Goal: Task Accomplishment & Management: Use online tool/utility

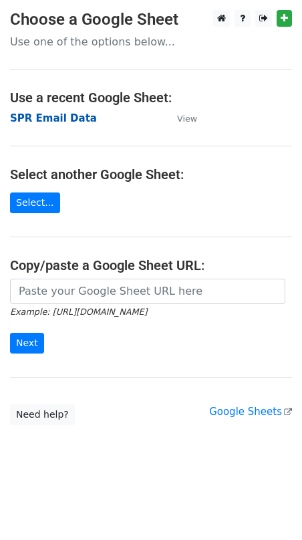
click at [78, 116] on strong "SPR Email Data" at bounding box center [53, 118] width 87 height 12
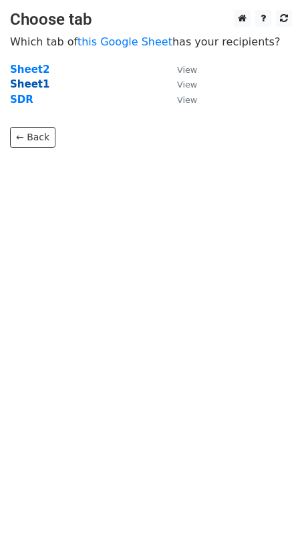
click at [29, 86] on strong "Sheet1" at bounding box center [29, 84] width 39 height 12
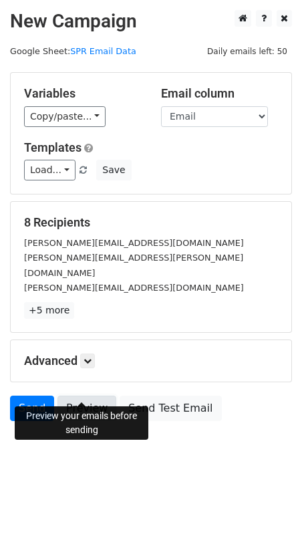
click at [92, 396] on link "Preview" at bounding box center [86, 408] width 59 height 25
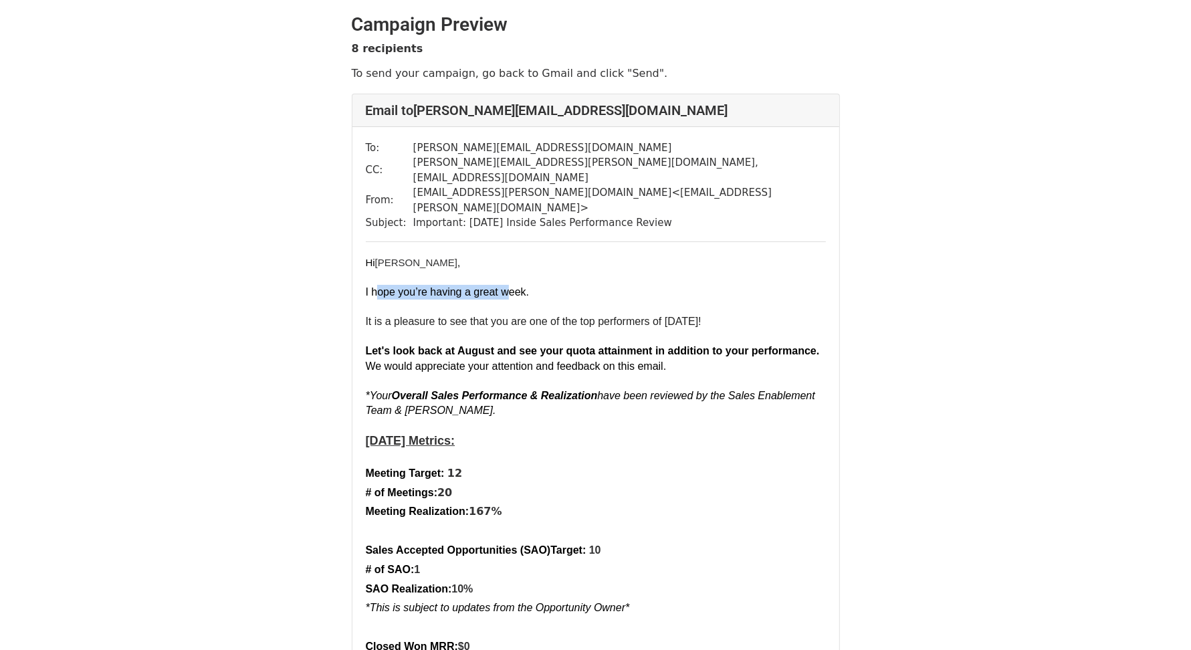
drag, startPoint x: 378, startPoint y: 264, endPoint x: 510, endPoint y: 267, distance: 132.4
click at [507, 286] on font "I hope you’re having a great week." at bounding box center [448, 291] width 164 height 11
click at [562, 316] on font "It is a pleasure to see that you are one of the top performers of August 2025!" at bounding box center [534, 321] width 336 height 11
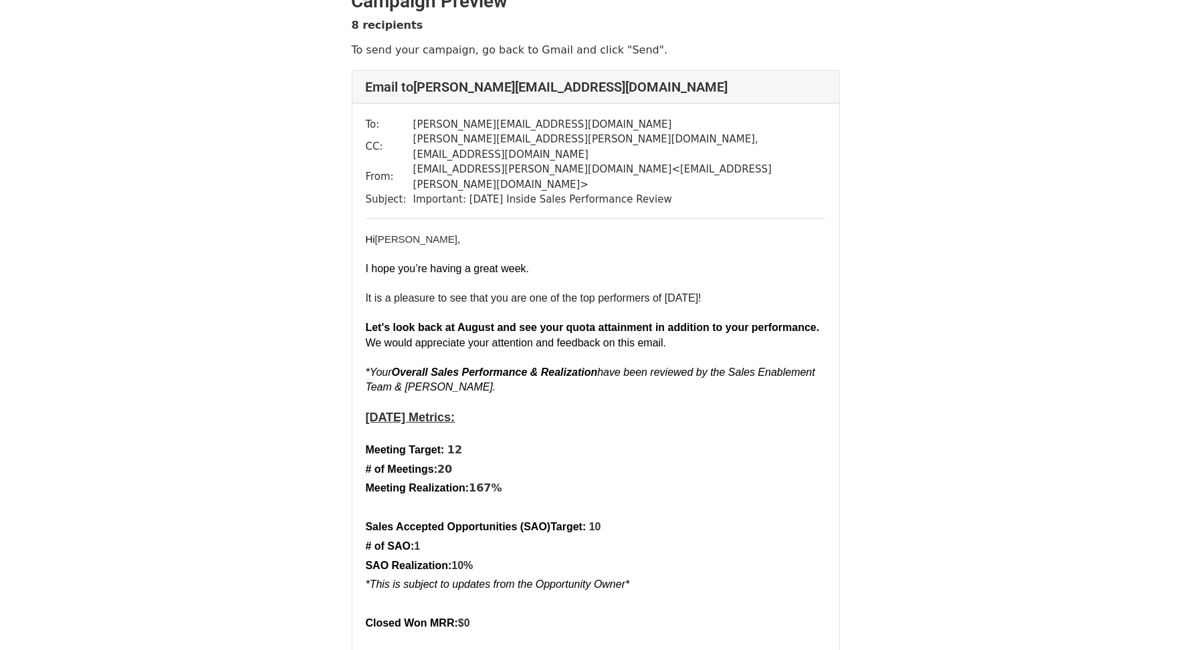
scroll to position [51, 0]
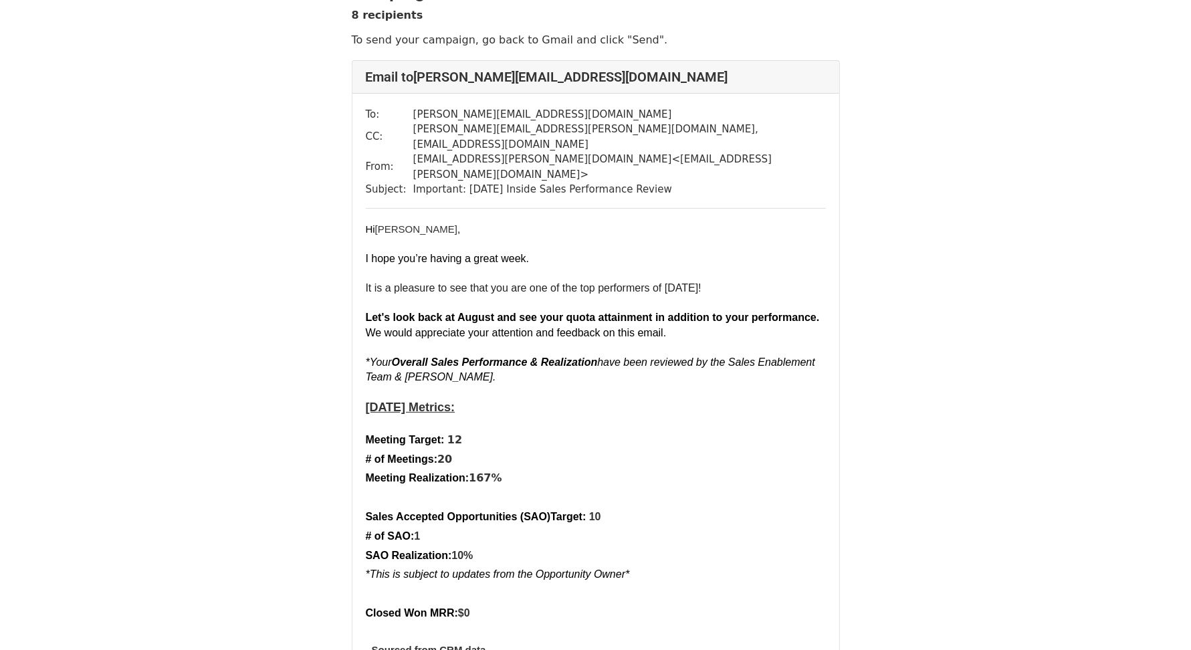
scroll to position [32, 0]
click at [614, 283] on font "It is a pleasure to see that you are one of the top performers of August 2025!" at bounding box center [534, 288] width 336 height 11
click at [732, 282] on p "It is a pleasure to see that you are one of the top performers of August 2025!" at bounding box center [596, 289] width 460 height 15
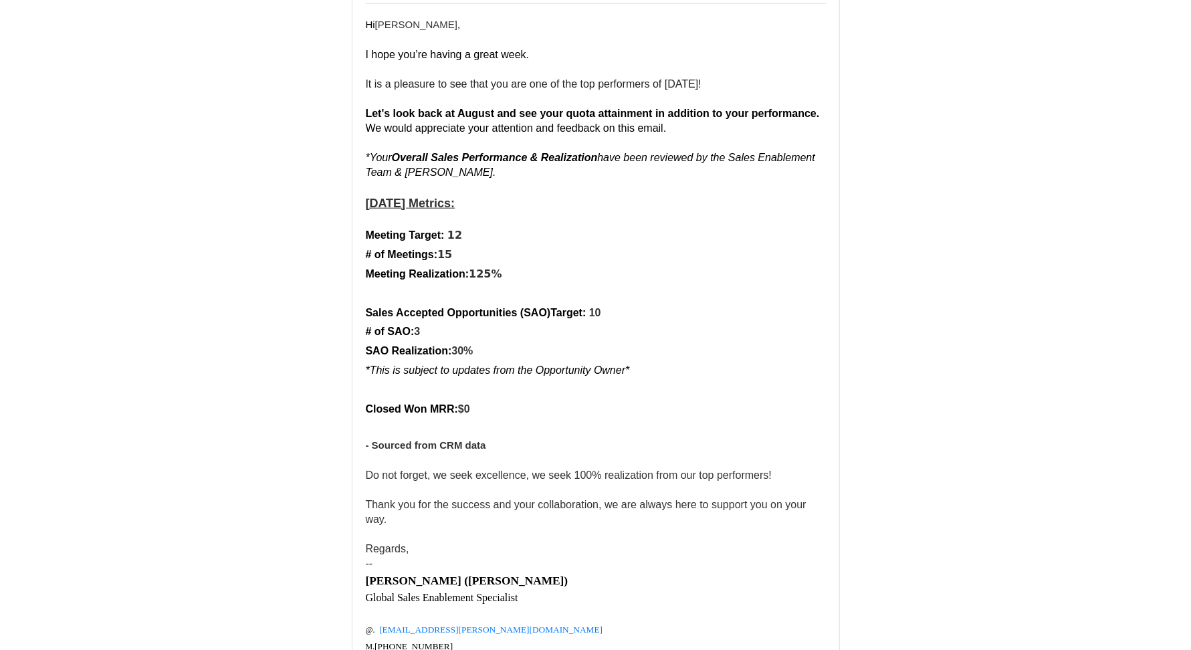
scroll to position [1520, 0]
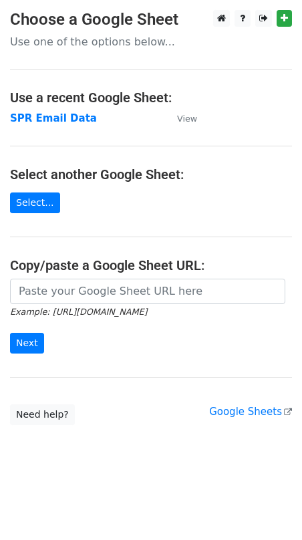
click at [41, 125] on td "SPR Email Data" at bounding box center [87, 118] width 154 height 15
click at [45, 120] on strong "SPR Email Data" at bounding box center [53, 118] width 87 height 12
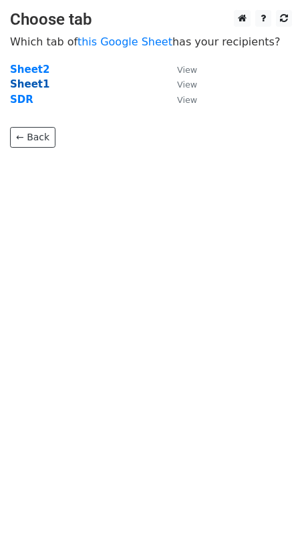
click at [35, 85] on strong "Sheet1" at bounding box center [29, 84] width 39 height 12
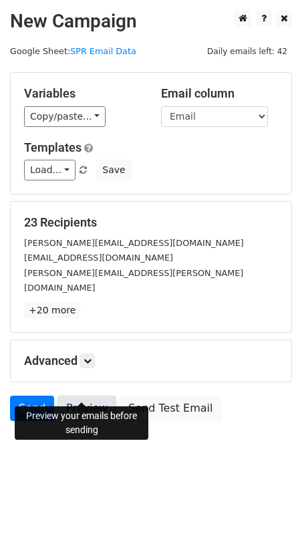
click at [86, 396] on link "Preview" at bounding box center [86, 408] width 59 height 25
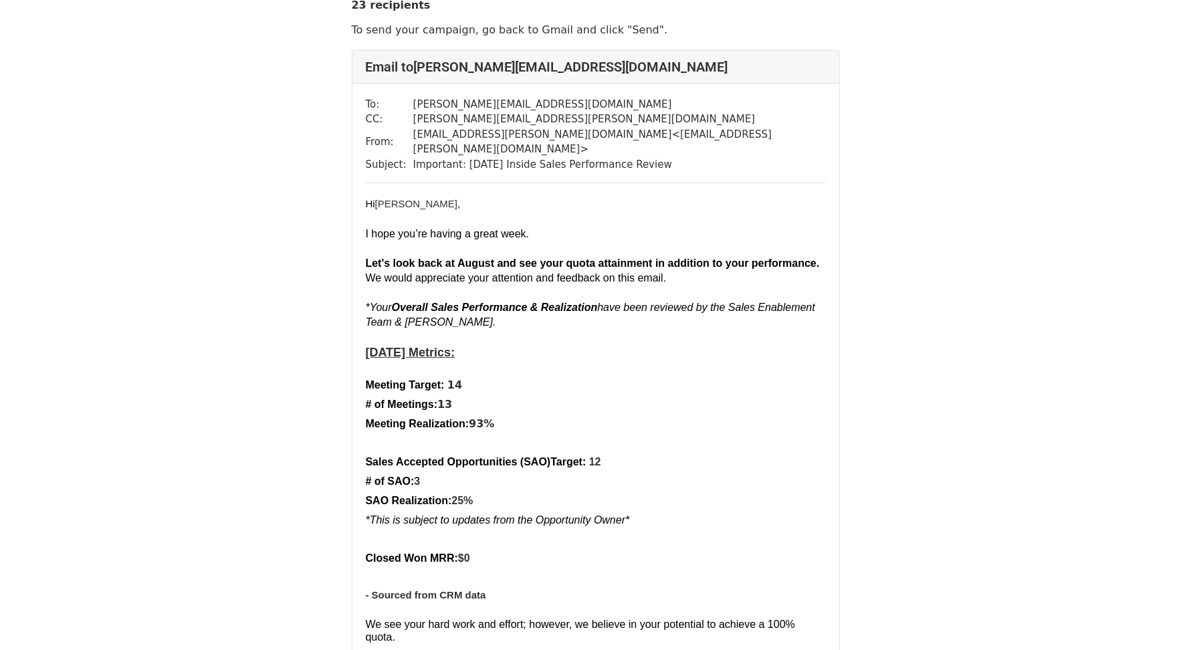
scroll to position [47, 0]
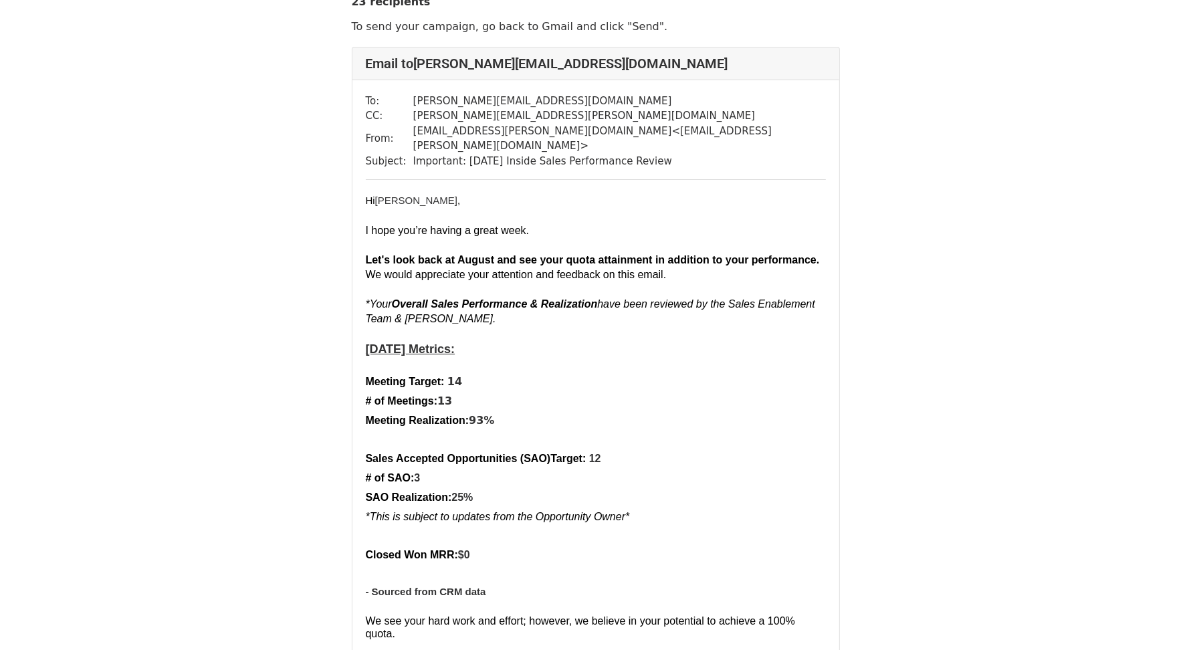
click at [626, 254] on span "and see your quota attainment in addition to your performance." at bounding box center [658, 259] width 322 height 11
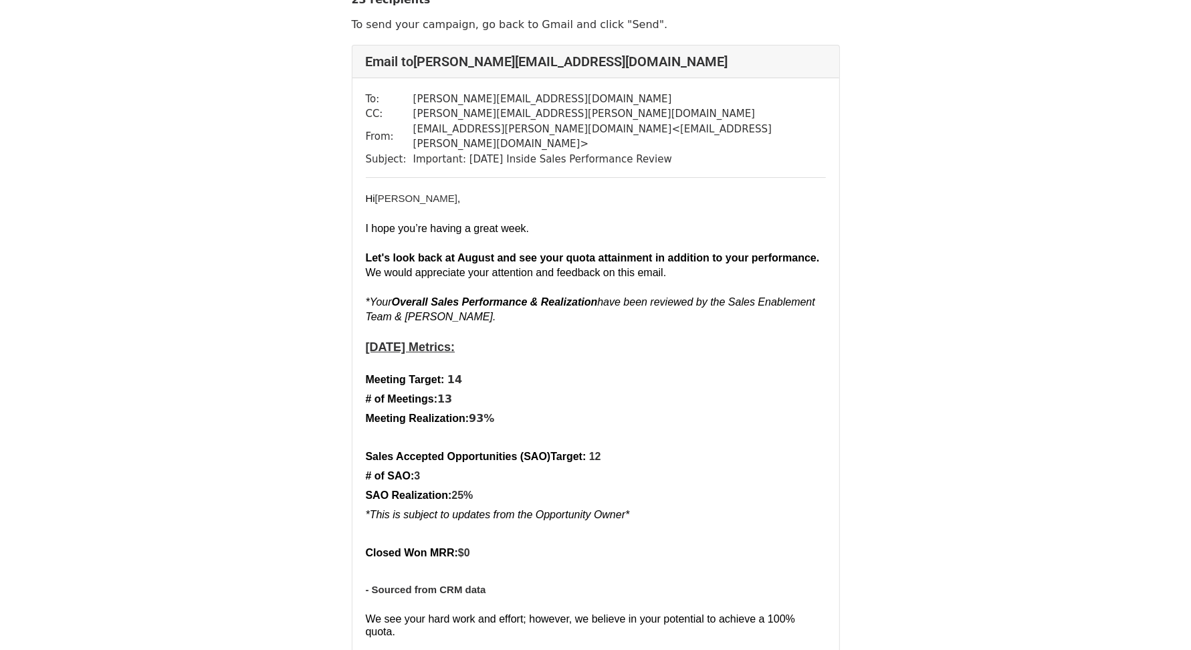
scroll to position [50, 0]
click at [772, 295] on span "have been reviewed by the Sales Enablement Team & Serhat Soyuerel." at bounding box center [590, 308] width 449 height 26
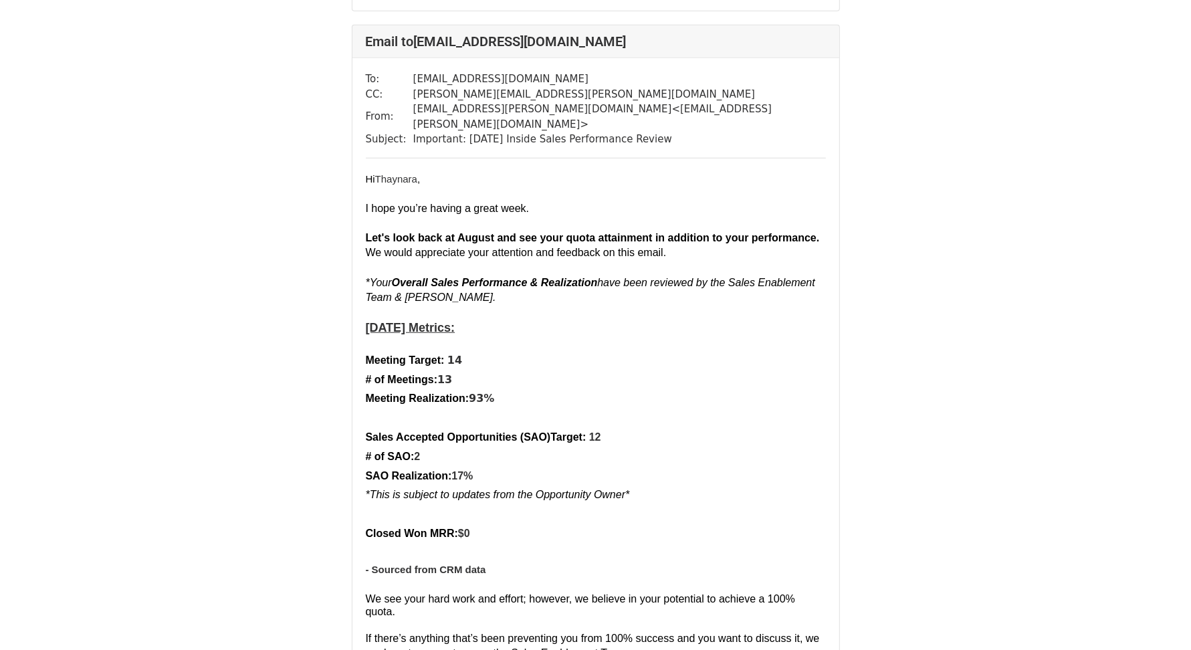
scroll to position [836, 0]
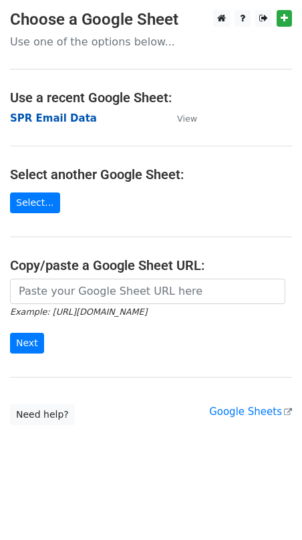
click at [60, 116] on strong "SPR Email Data" at bounding box center [53, 118] width 87 height 12
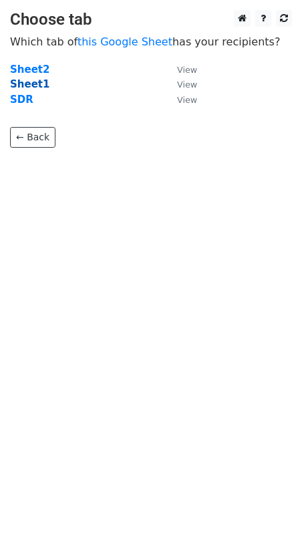
click at [28, 82] on strong "Sheet1" at bounding box center [29, 84] width 39 height 12
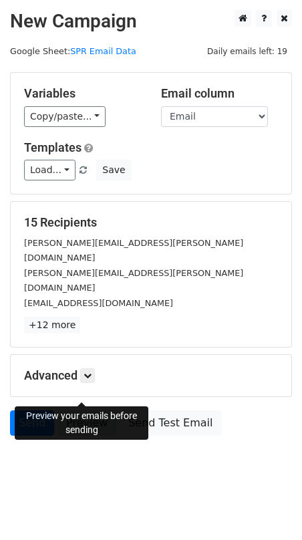
click at [96, 411] on link "Preview" at bounding box center [86, 423] width 59 height 25
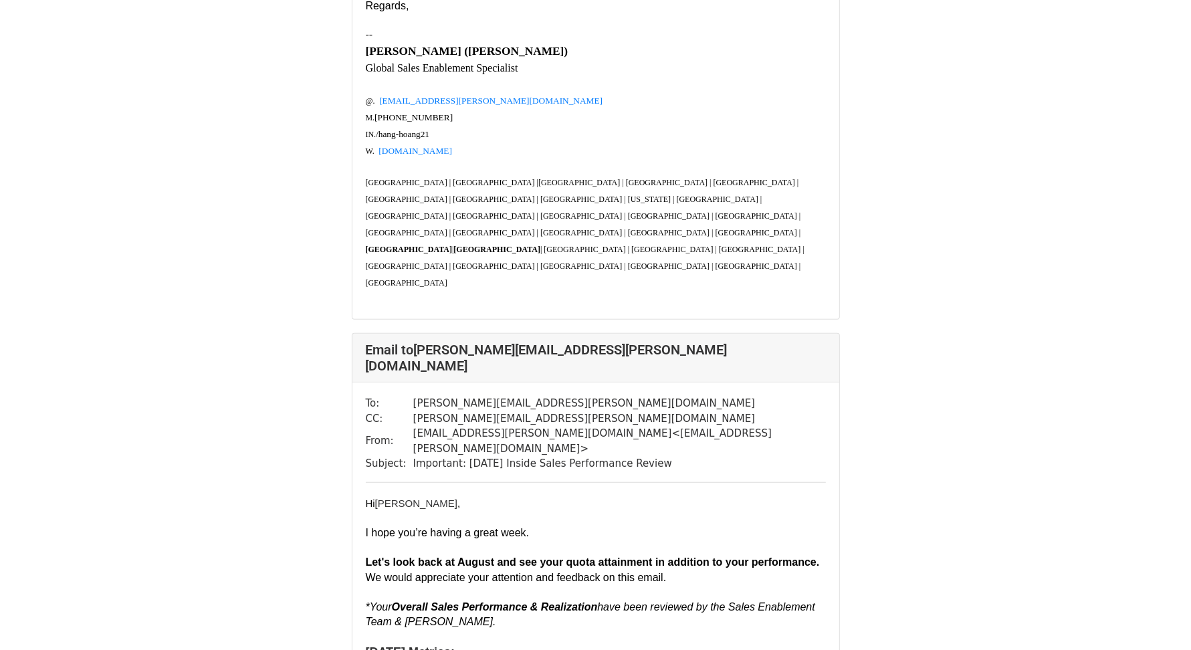
scroll to position [797, 0]
